Goal: Navigation & Orientation: Go to known website

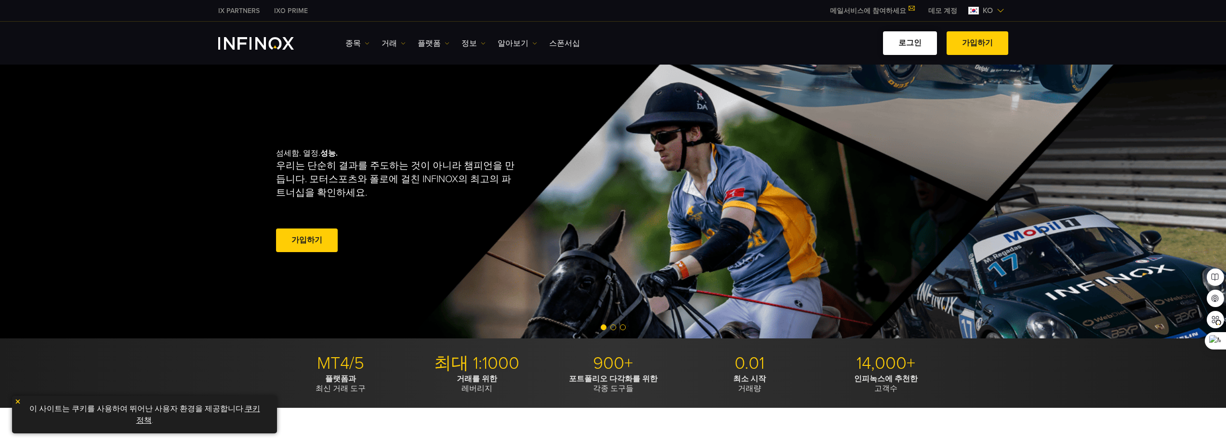
click at [917, 40] on link "로그인" at bounding box center [910, 43] width 54 height 24
click at [901, 51] on link "로그인" at bounding box center [910, 43] width 54 height 24
